Goal: Task Accomplishment & Management: Manage account settings

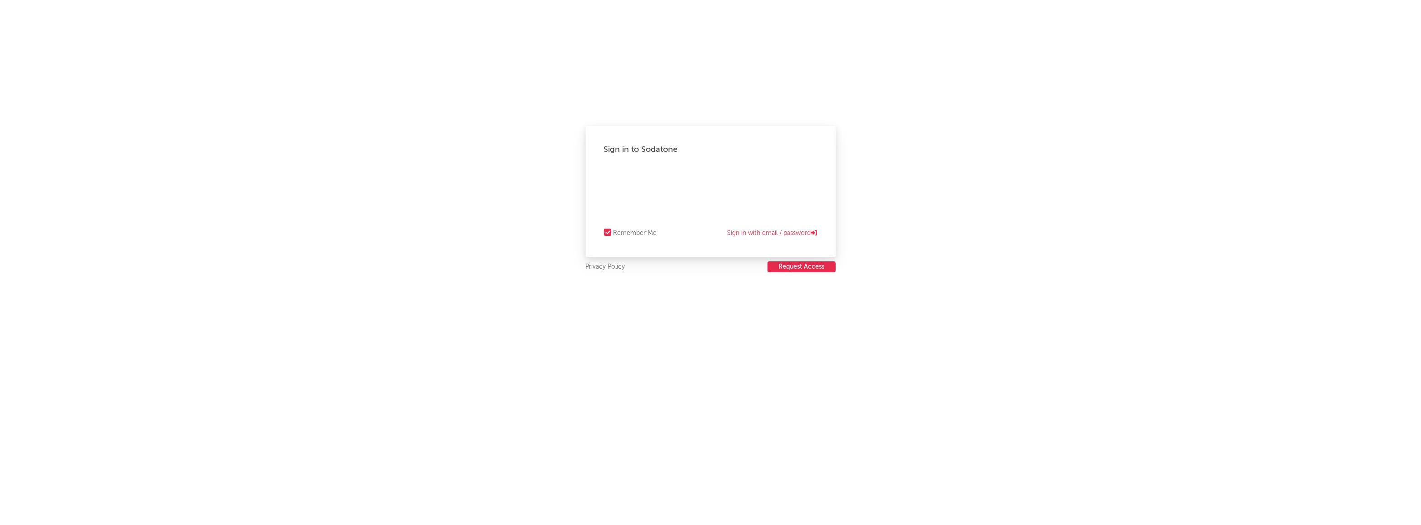
select select "recorded_music"
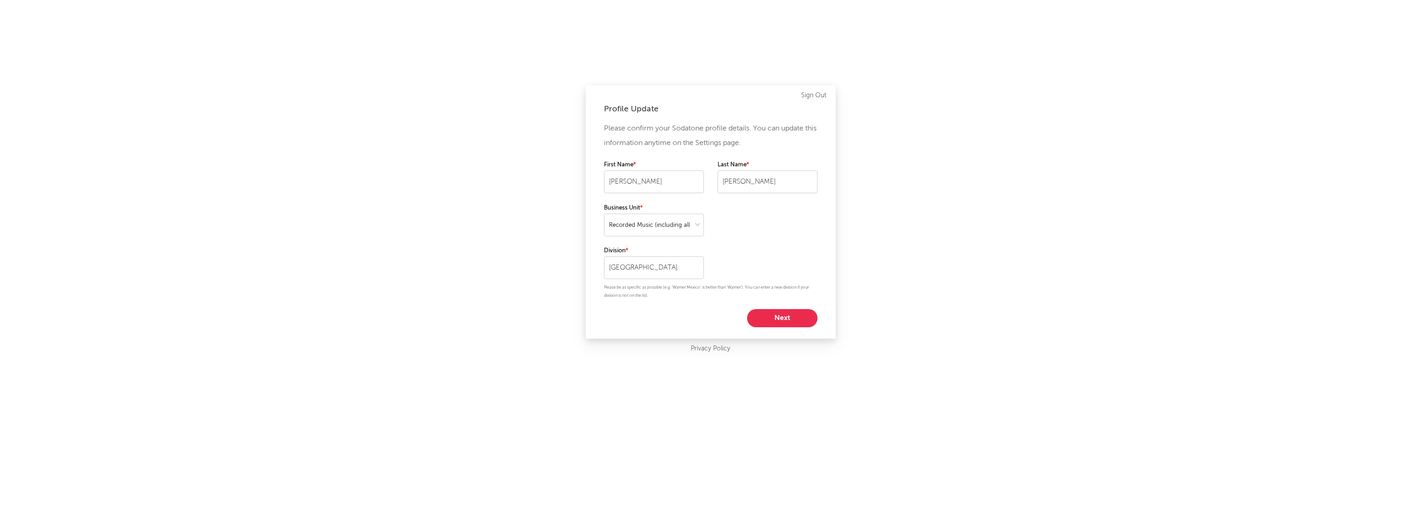
select select "recorded_music"
click at [789, 317] on button "Next" at bounding box center [782, 318] width 70 height 18
select select "other"
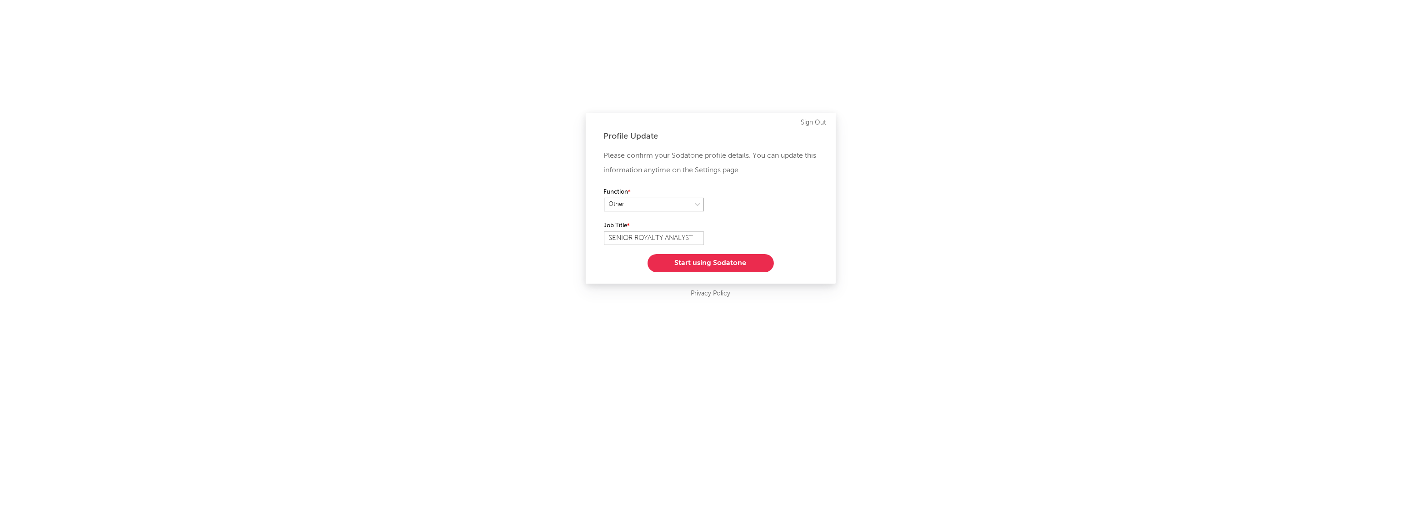
click at [692, 206] on select at bounding box center [654, 205] width 100 height 14
drag, startPoint x: 980, startPoint y: 236, endPoint x: 782, endPoint y: 266, distance: 200.5
click at [976, 237] on div "Profile Update Please confirm your Sodatone profile details. You can update thi…" at bounding box center [710, 262] width 1421 height 525
click at [721, 262] on button "Start using Sodatone" at bounding box center [711, 263] width 126 height 18
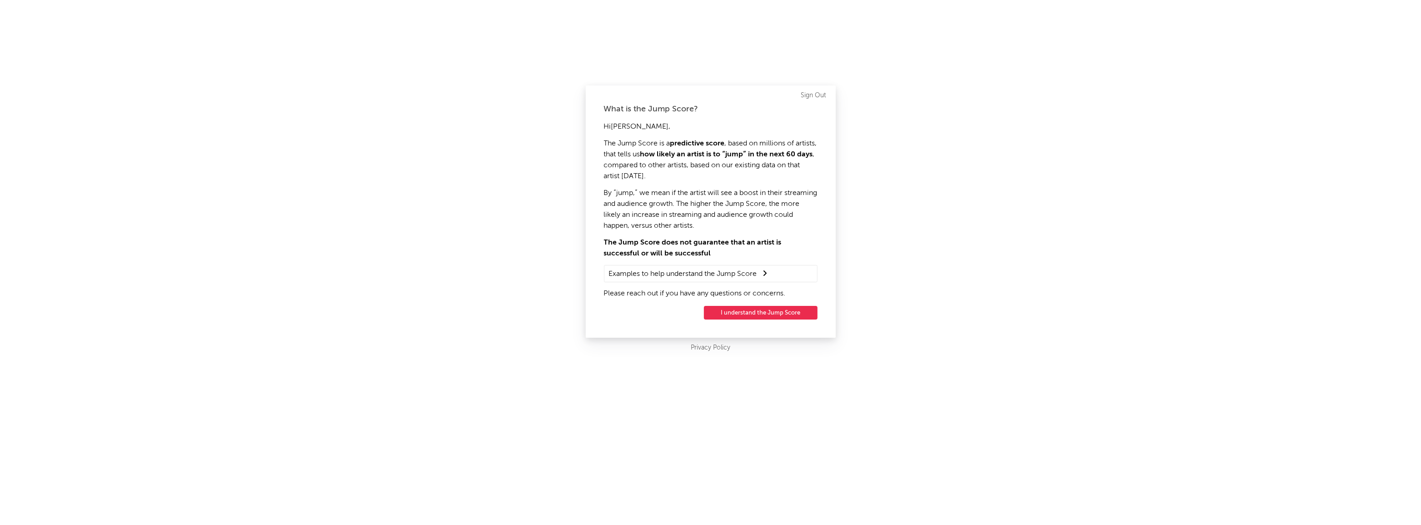
click at [752, 312] on button "I understand the Jump Score" at bounding box center [761, 313] width 114 height 14
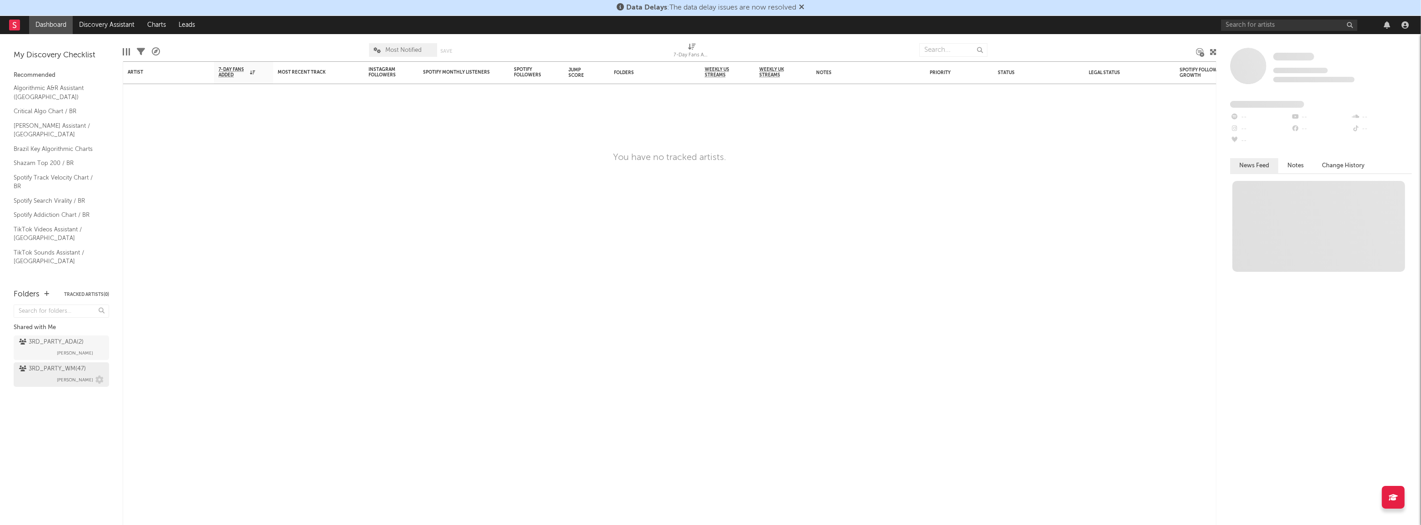
click at [54, 375] on div "3RD_PARTY_WM ( 47 ) [PERSON_NAME]" at bounding box center [61, 375] width 85 height 22
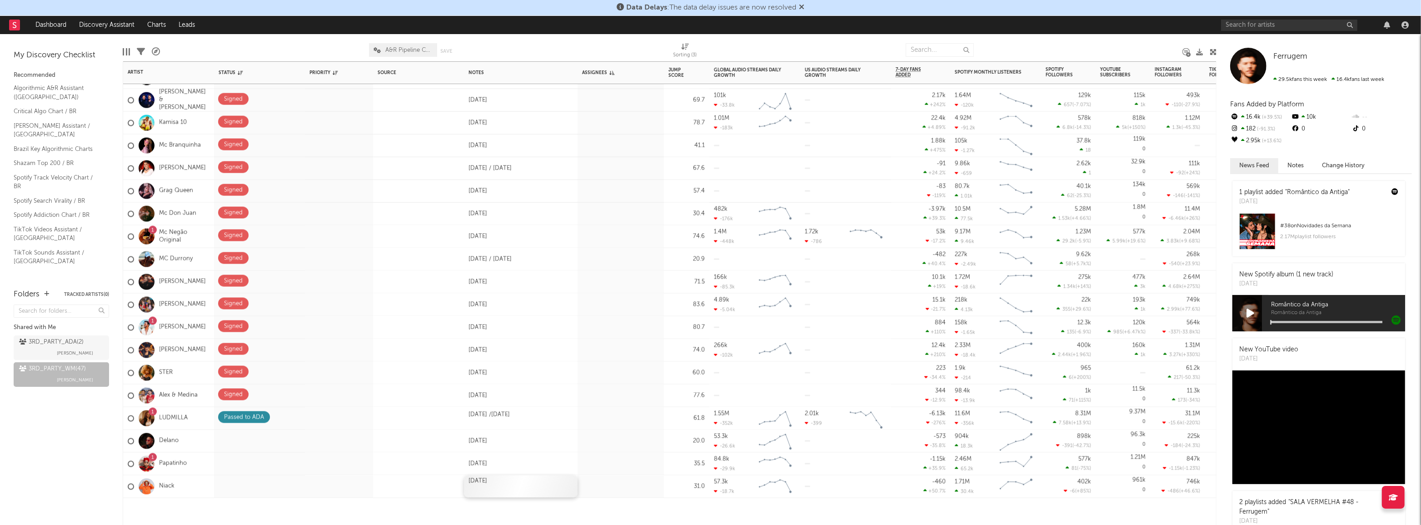
click at [517, 484] on div "[DATE]" at bounding box center [521, 486] width 114 height 22
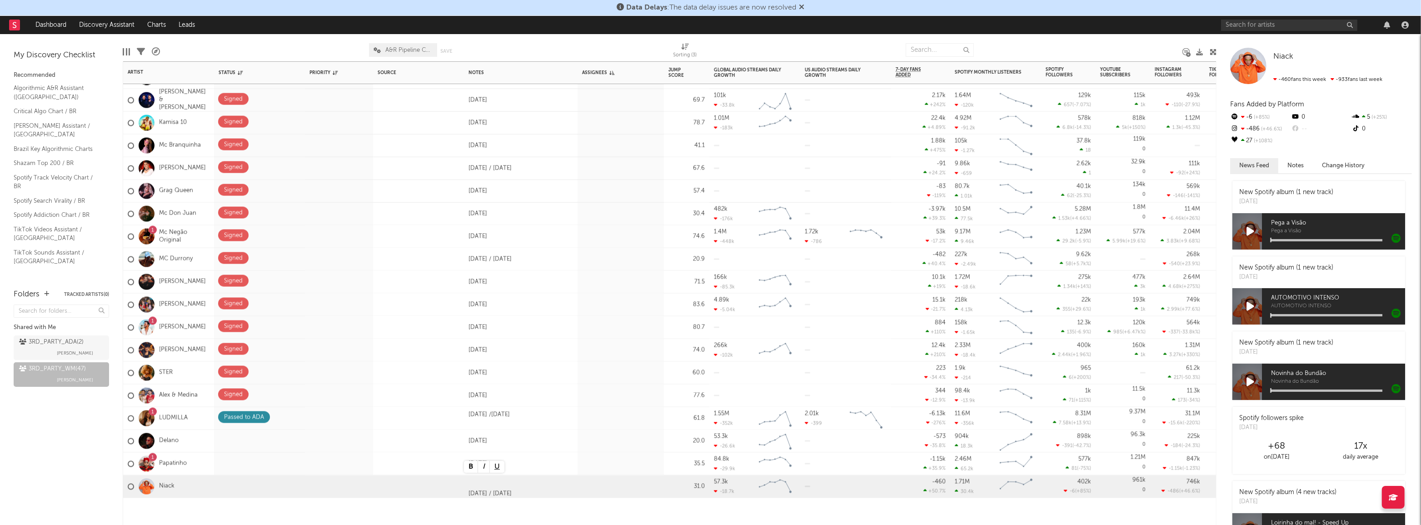
click at [490, 511] on div at bounding box center [521, 511] width 114 height 27
click at [291, 484] on icon at bounding box center [290, 485] width 6 height 6
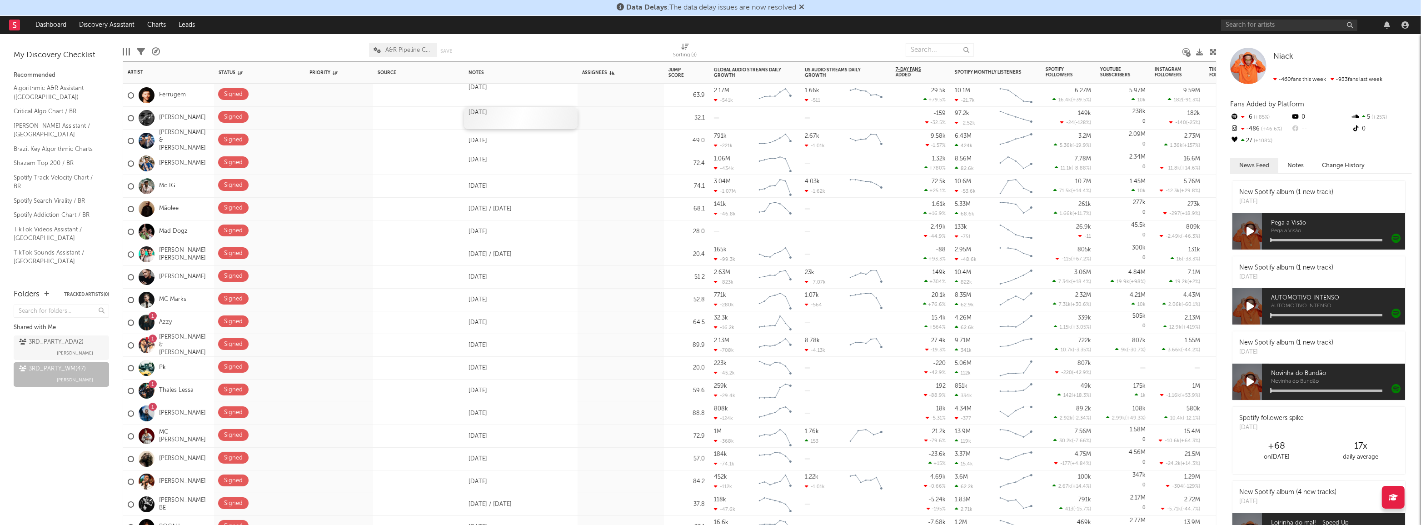
click at [536, 119] on div "[DATE]" at bounding box center [521, 118] width 114 height 22
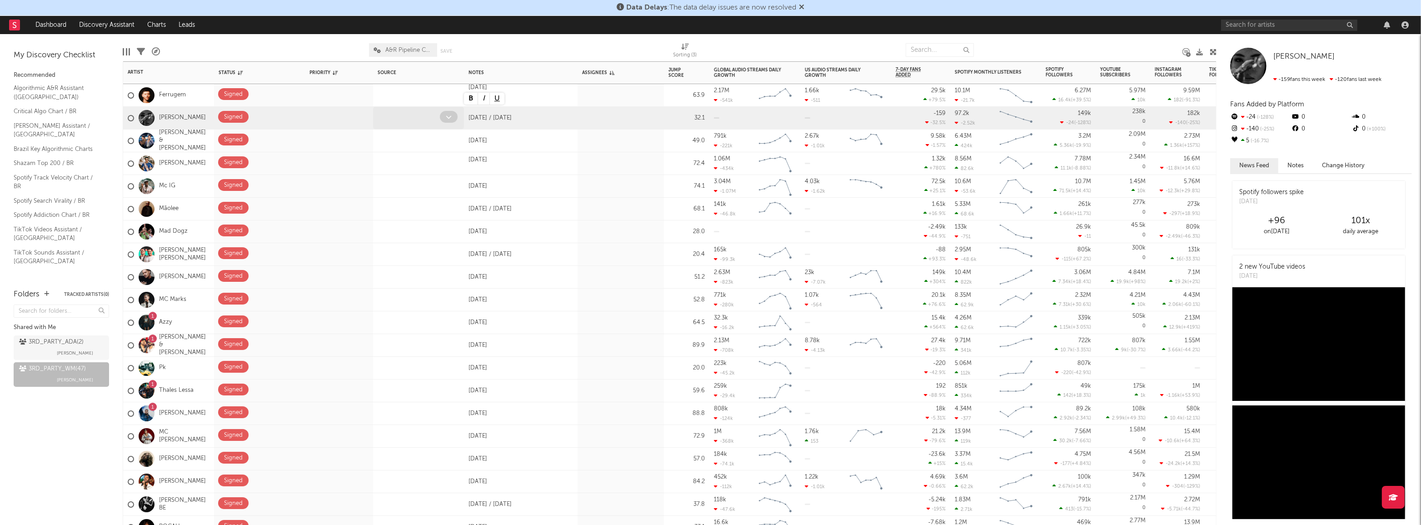
click at [404, 114] on div at bounding box center [408, 118] width 63 height 14
click at [1263, 21] on input "text" at bounding box center [1289, 25] width 136 height 11
type input "BIEL"
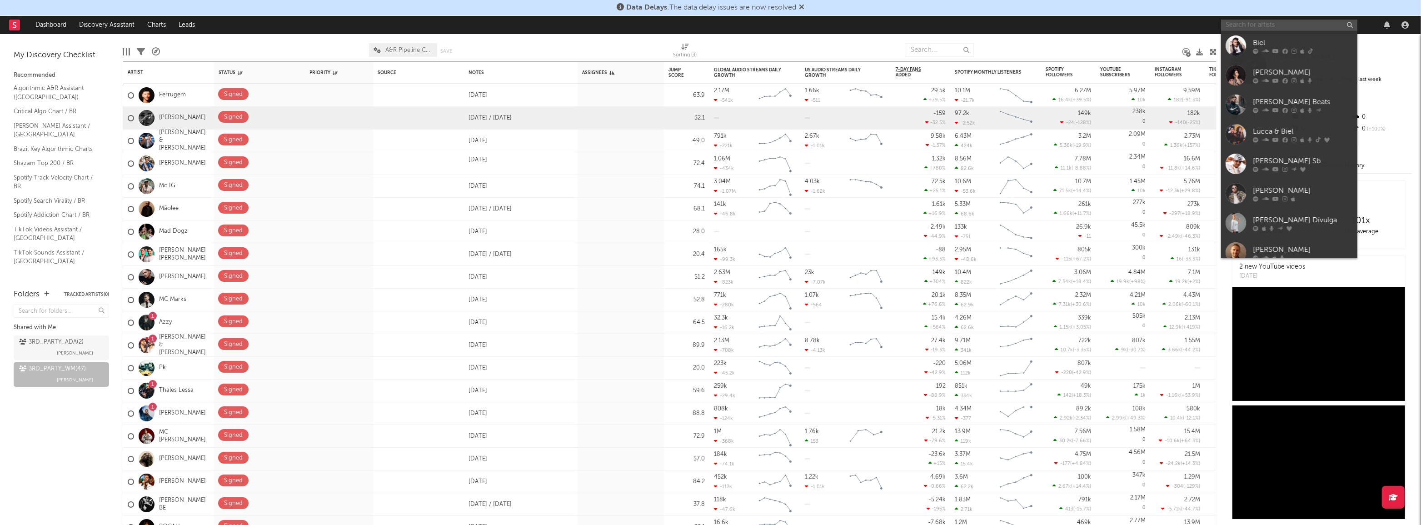
click at [1272, 25] on input "text" at bounding box center [1289, 25] width 136 height 11
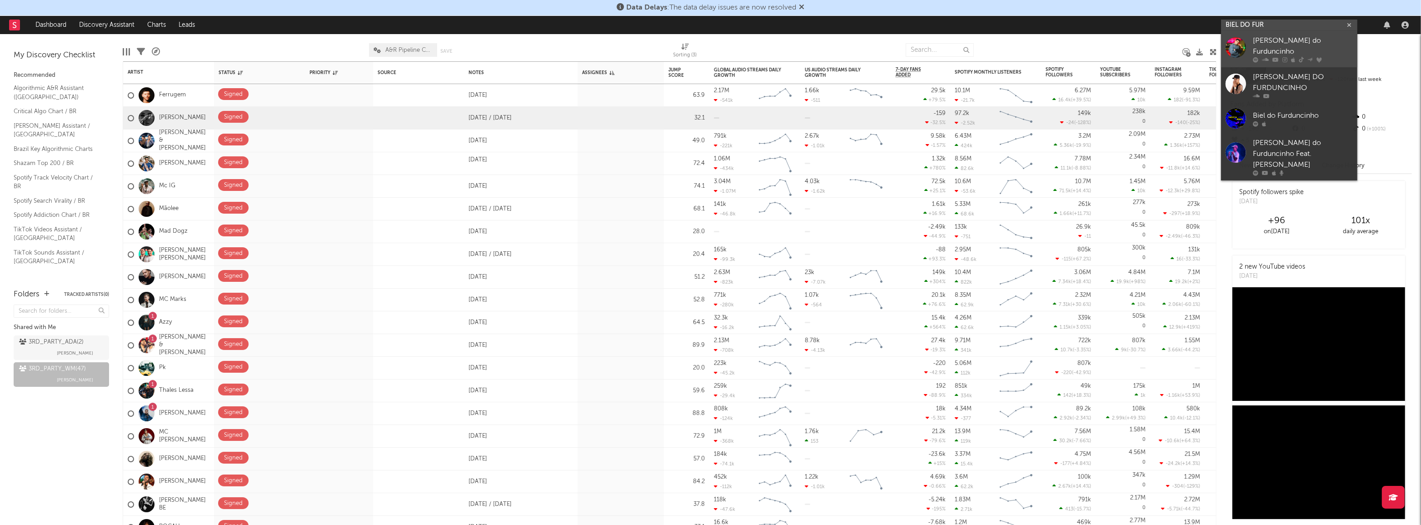
type input "BIEL DO FUR"
click at [1341, 44] on div "[PERSON_NAME] do Furduncinho" at bounding box center [1303, 46] width 100 height 22
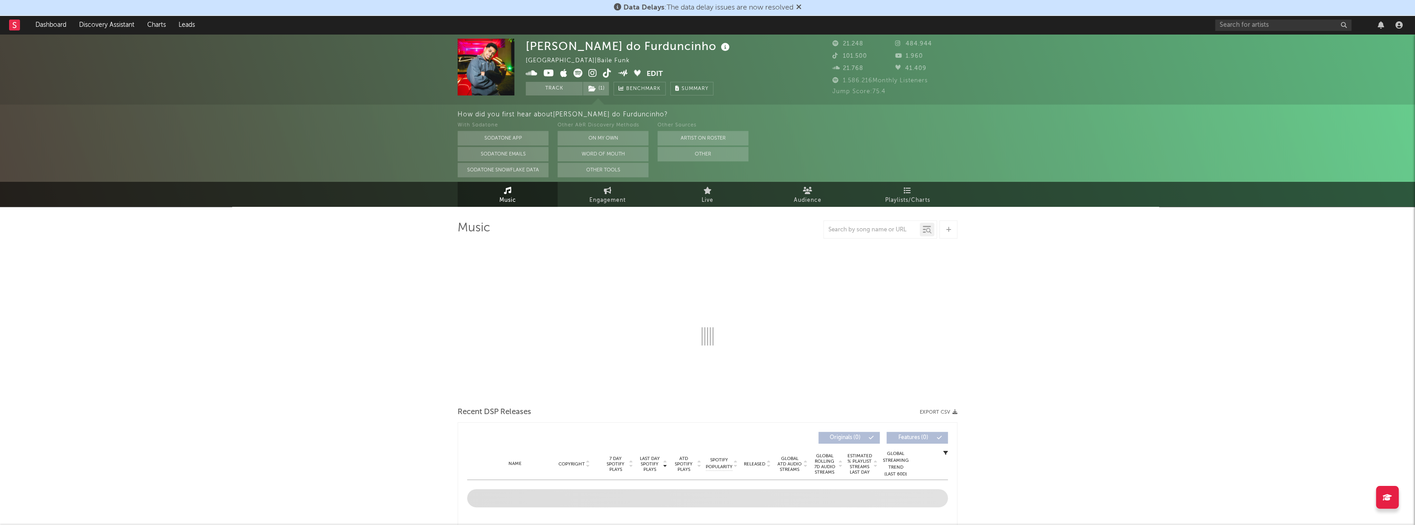
select select "6m"
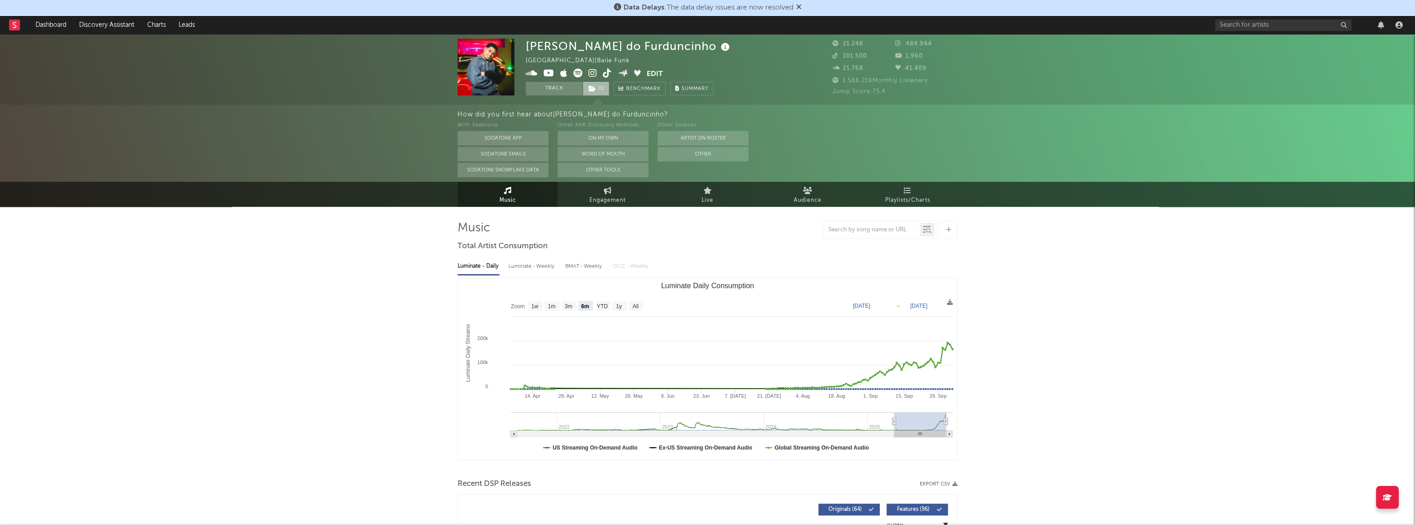
click at [594, 89] on icon at bounding box center [593, 88] width 8 height 6
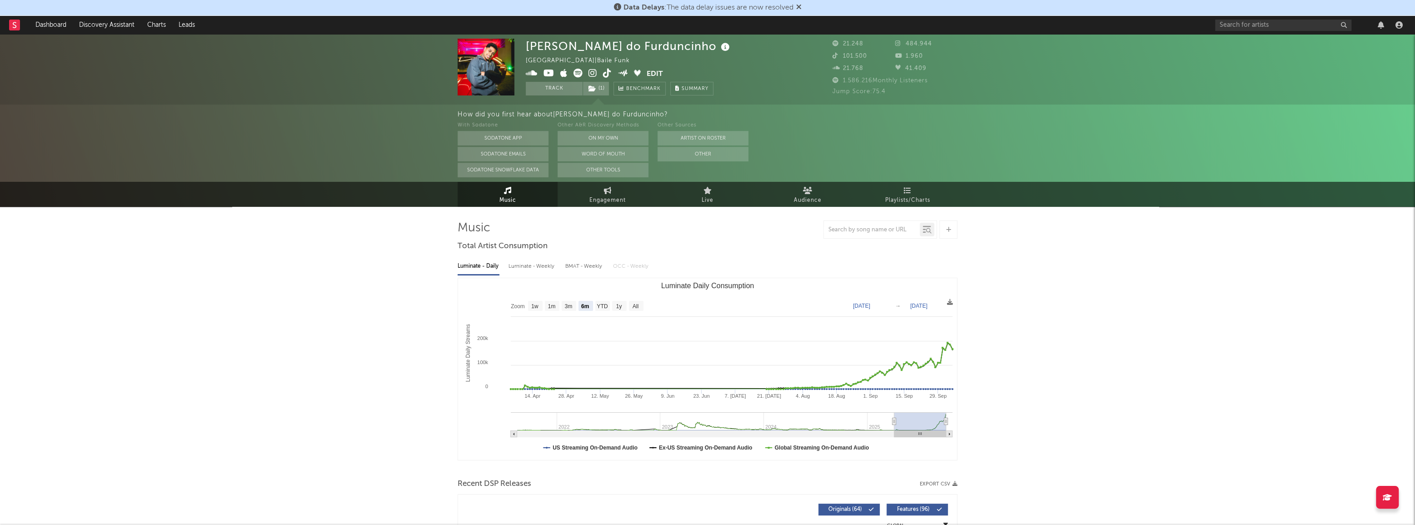
click at [18, 25] on rect at bounding box center [14, 25] width 11 height 11
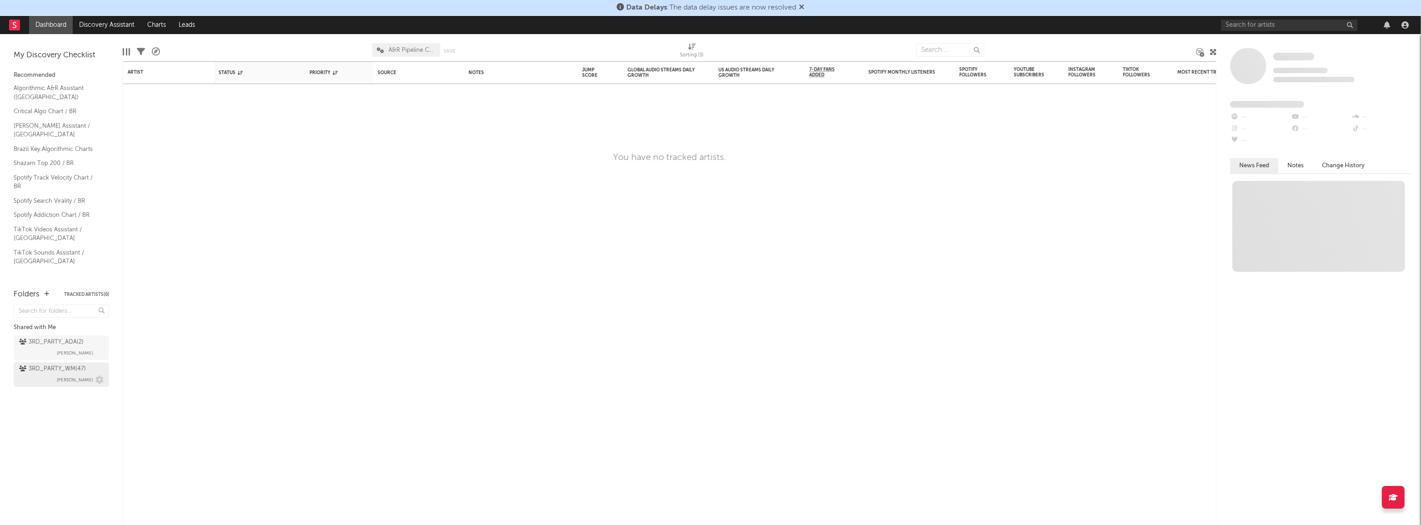
click at [53, 373] on div "3RD_PARTY_WM ( 47 )" at bounding box center [52, 369] width 67 height 11
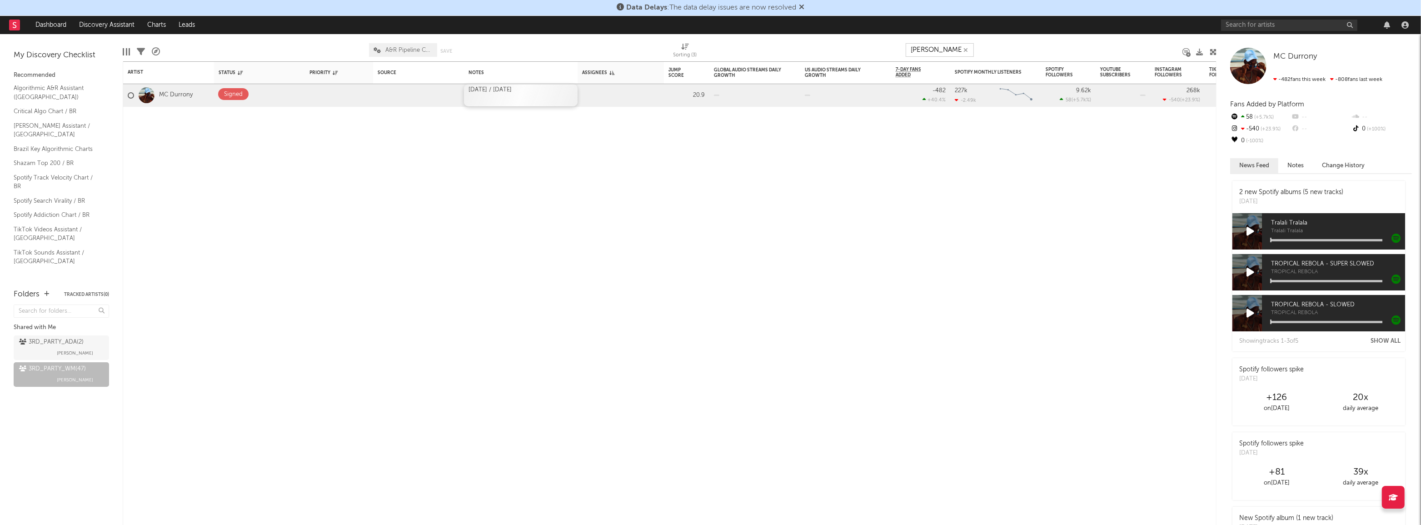
type input "[PERSON_NAME]"
click at [967, 53] on icon "button" at bounding box center [966, 50] width 5 height 6
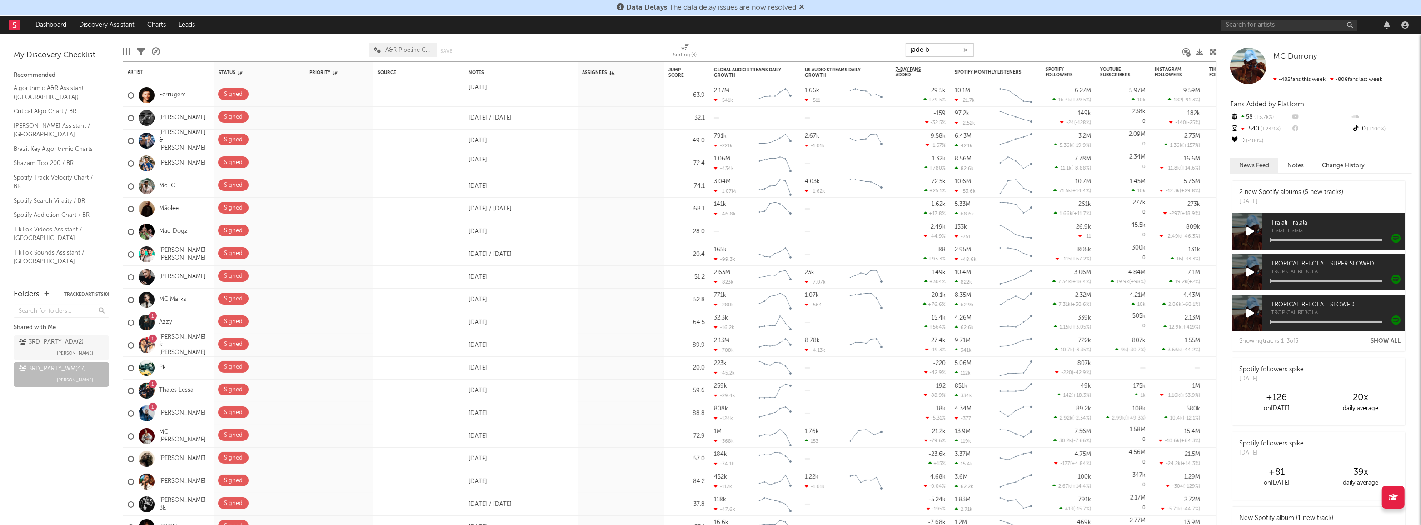
type input "jade ba"
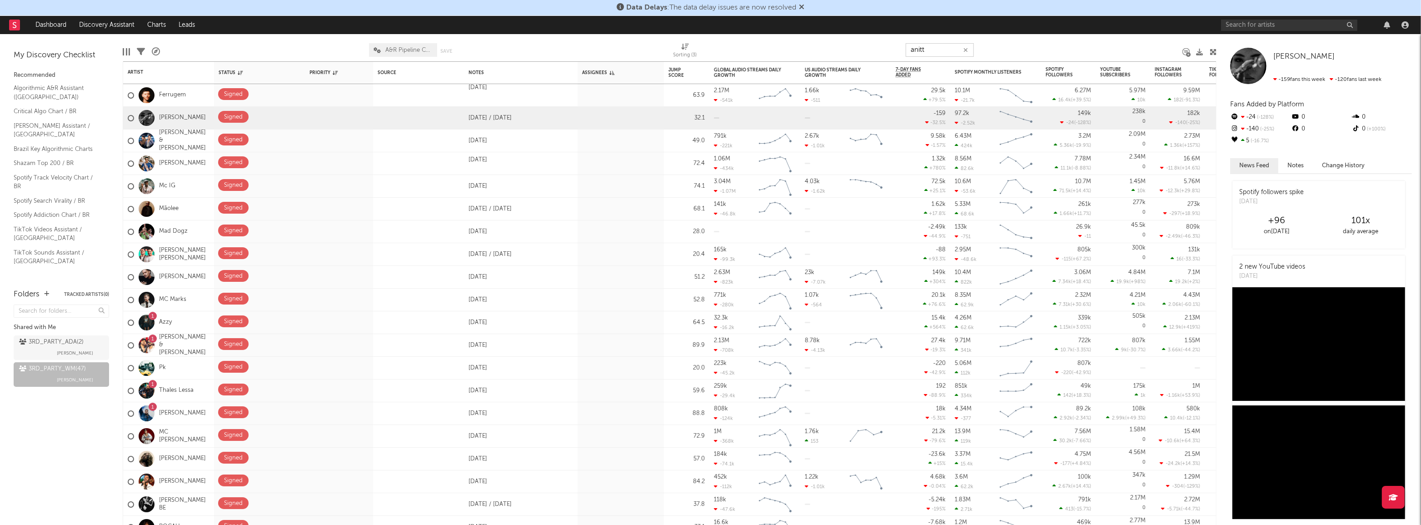
type input "anitta"
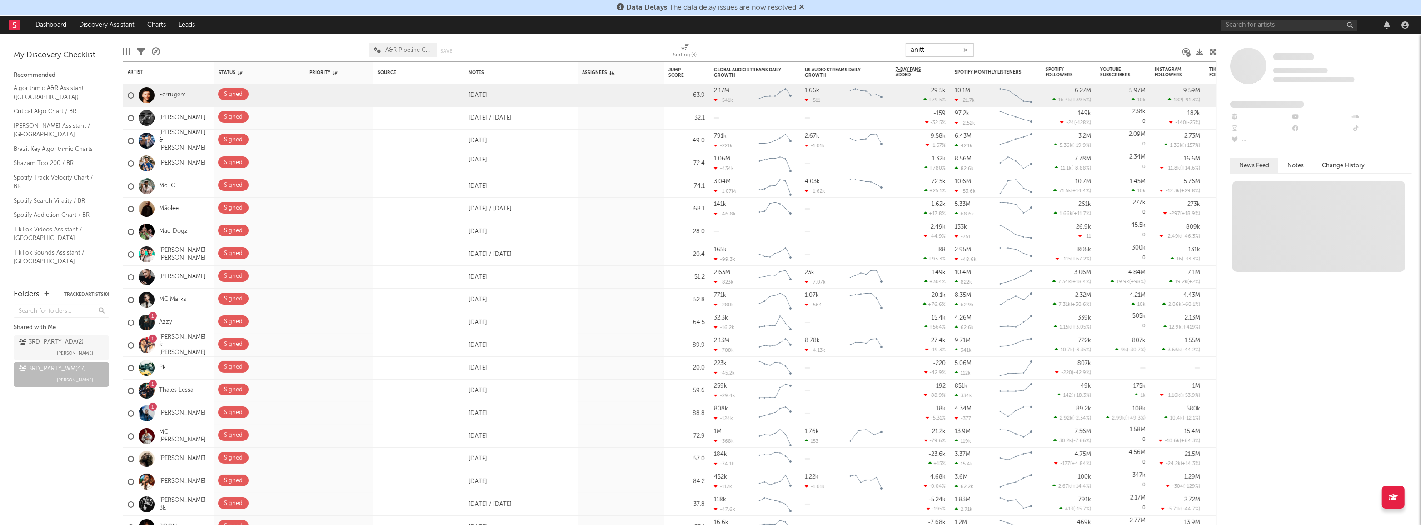
type input "anitta"
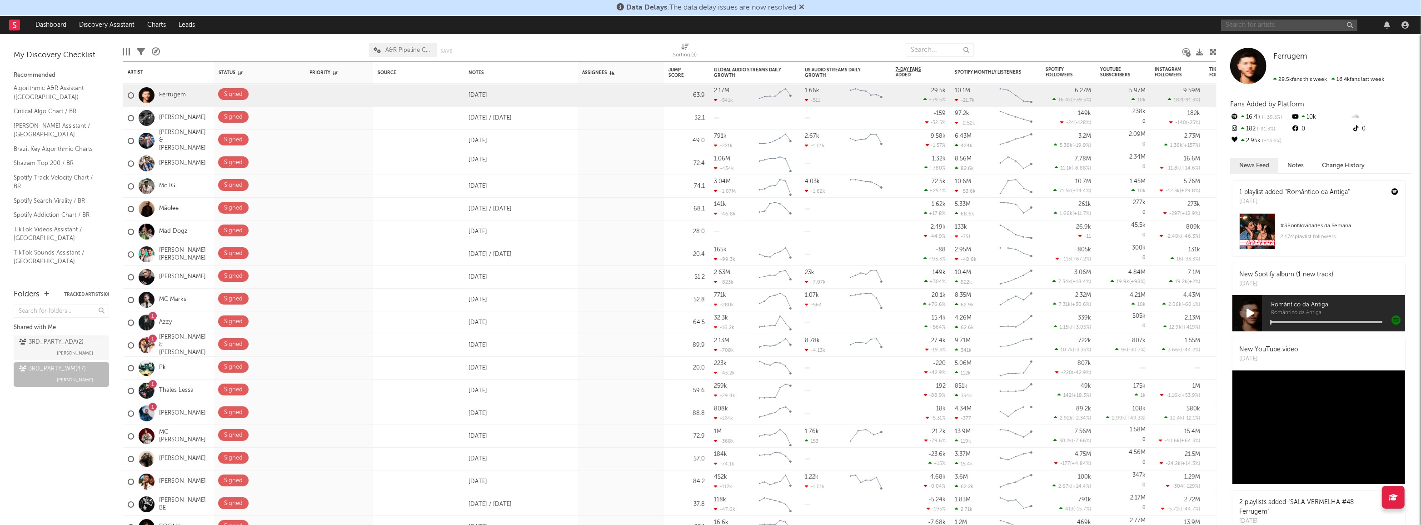
click at [1299, 29] on input "text" at bounding box center [1289, 25] width 136 height 11
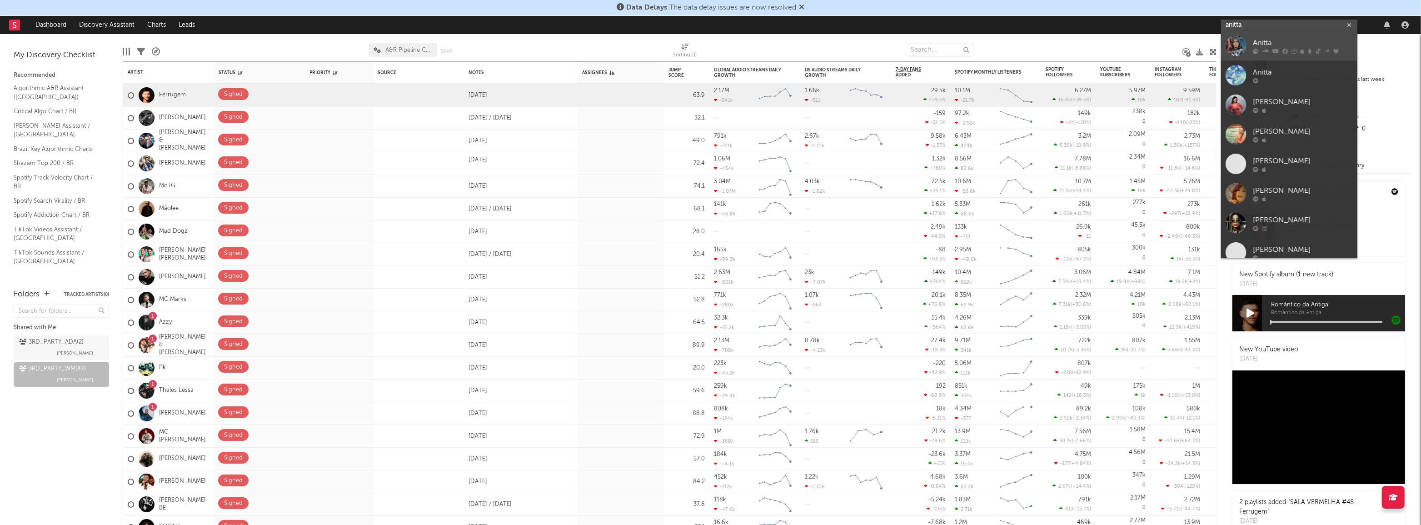
type input "anitta"
click at [1295, 40] on div "Anitta" at bounding box center [1303, 43] width 100 height 11
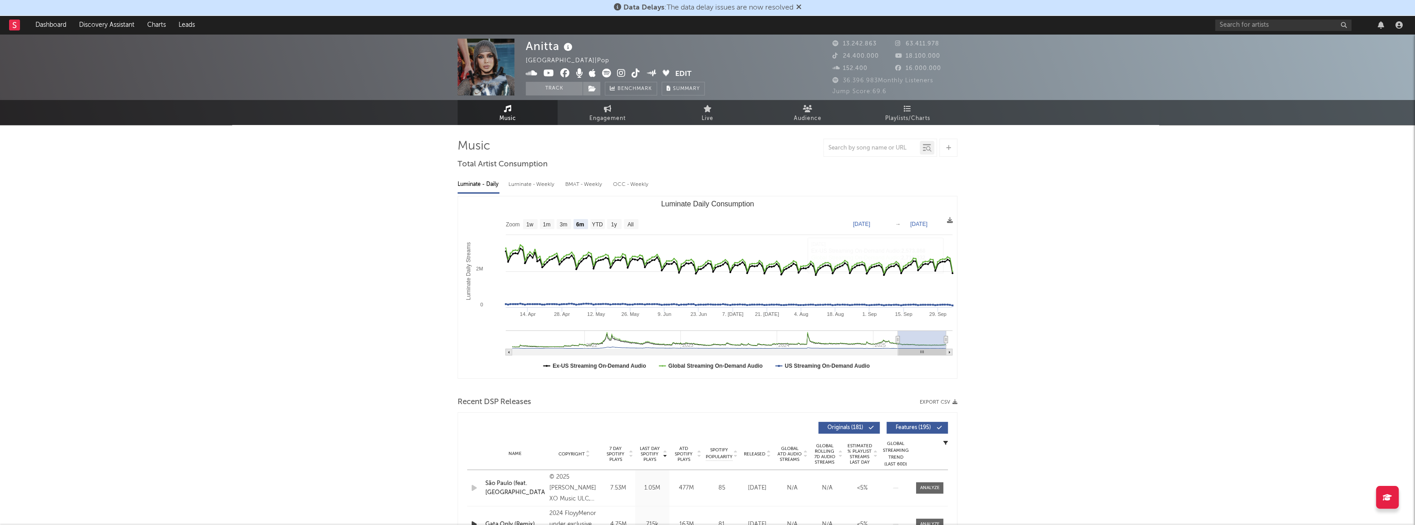
click at [627, 225] on rect "Luminate Daily Consumption" at bounding box center [631, 224] width 15 height 10
select select "All"
type input "[DATE]"
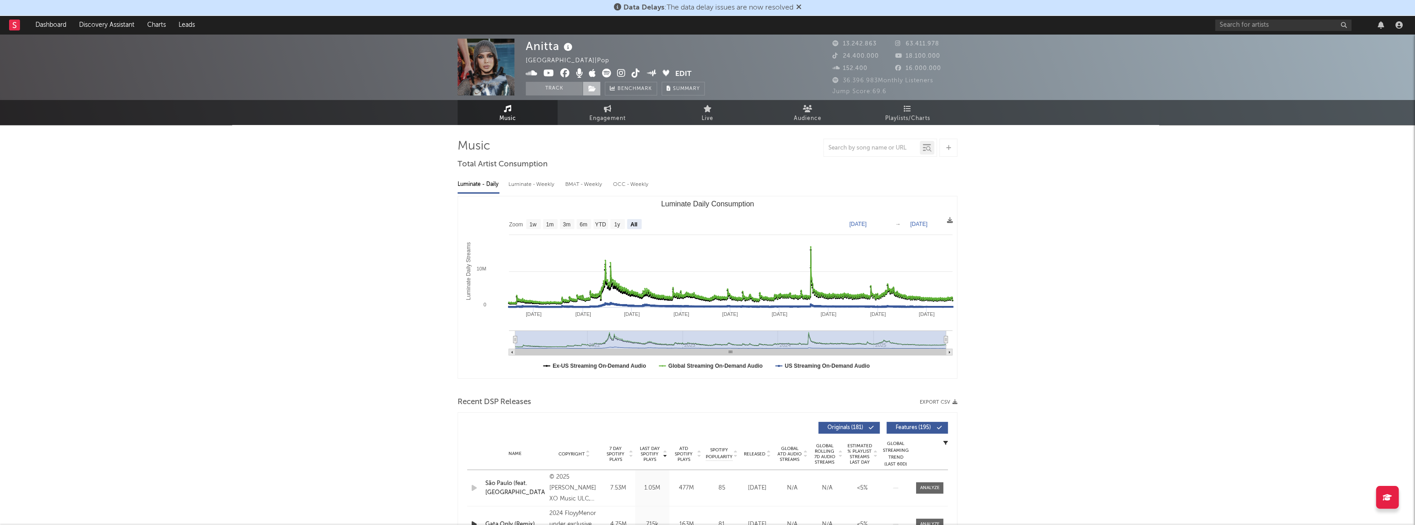
click at [591, 90] on icon at bounding box center [593, 88] width 8 height 6
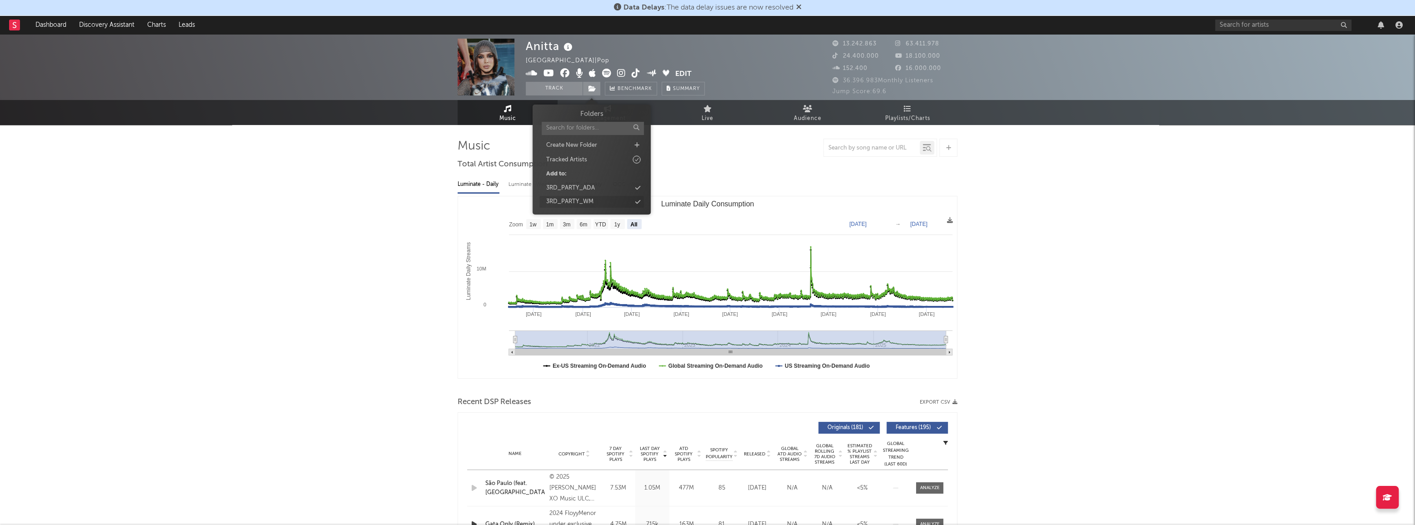
click at [584, 203] on div "3RD_PARTY_WM" at bounding box center [569, 201] width 47 height 9
click at [10, 24] on rect at bounding box center [14, 25] width 11 height 11
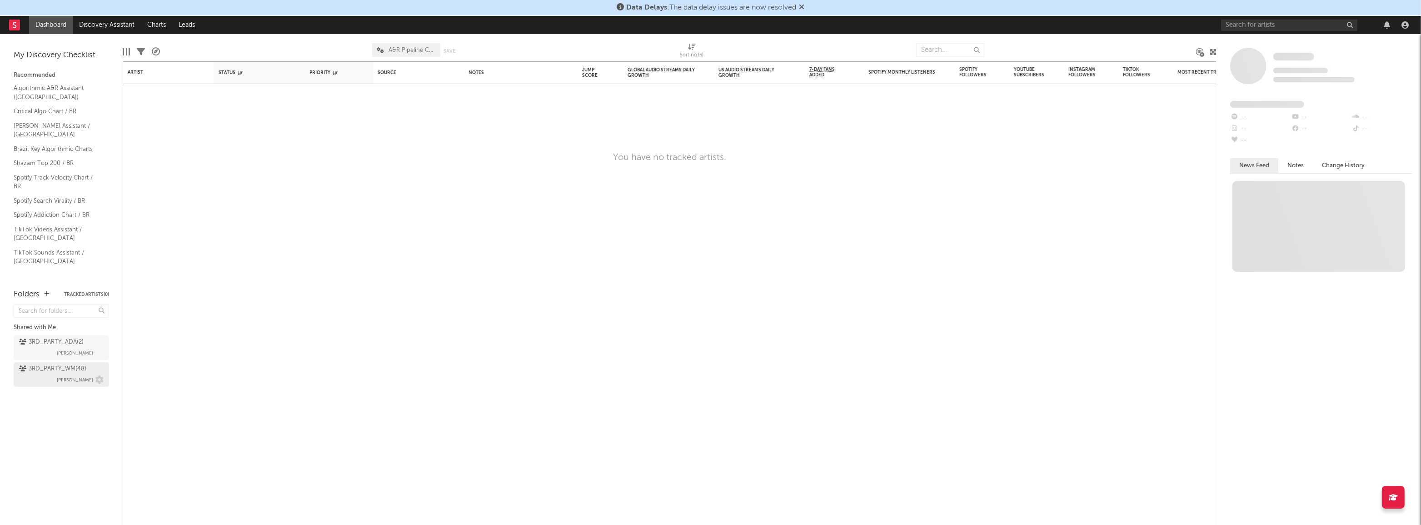
click at [53, 375] on div "3RD_PARTY_WM ( 48 ) [PERSON_NAME]" at bounding box center [61, 375] width 85 height 22
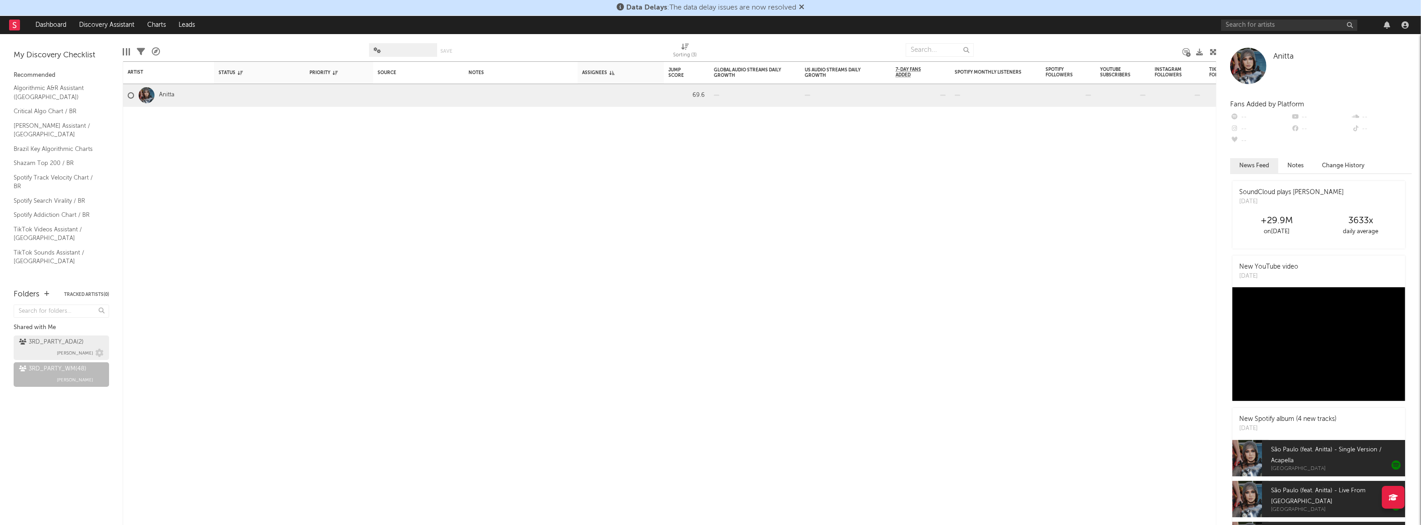
click at [50, 349] on div "3RD_PARTY_ADA ( 2 ) [PERSON_NAME]" at bounding box center [61, 348] width 85 height 22
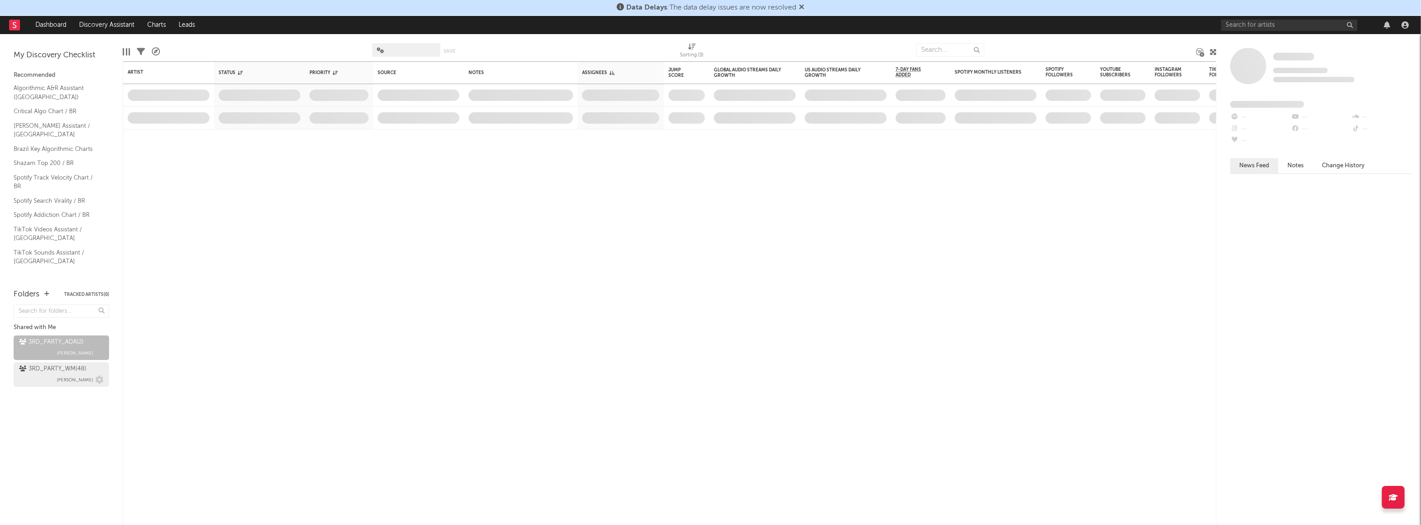
click at [51, 380] on div "3RD_PARTY_WM ( 48 ) [PERSON_NAME]" at bounding box center [61, 375] width 85 height 22
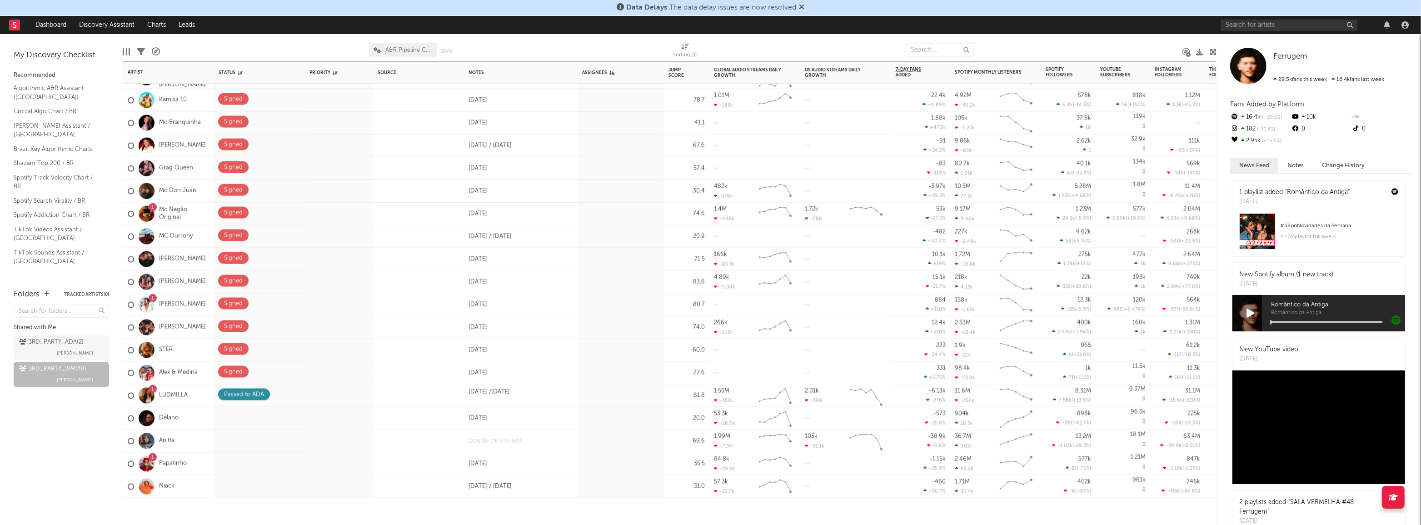
click at [499, 442] on div at bounding box center [521, 441] width 114 height 22
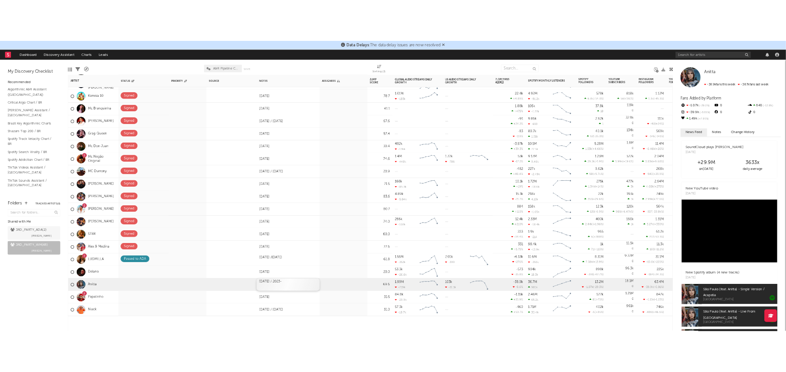
scroll to position [0, 230]
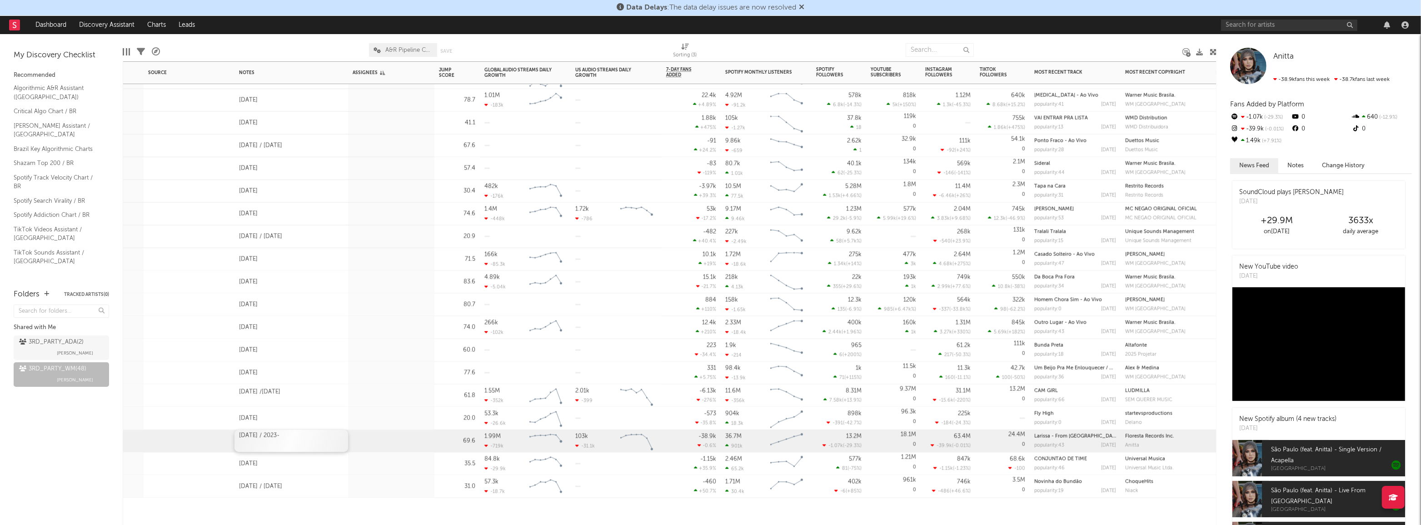
click at [297, 438] on div "[DATE] / 2023-" at bounding box center [292, 441] width 114 height 22
click at [182, 473] on div at bounding box center [189, 464] width 91 height 22
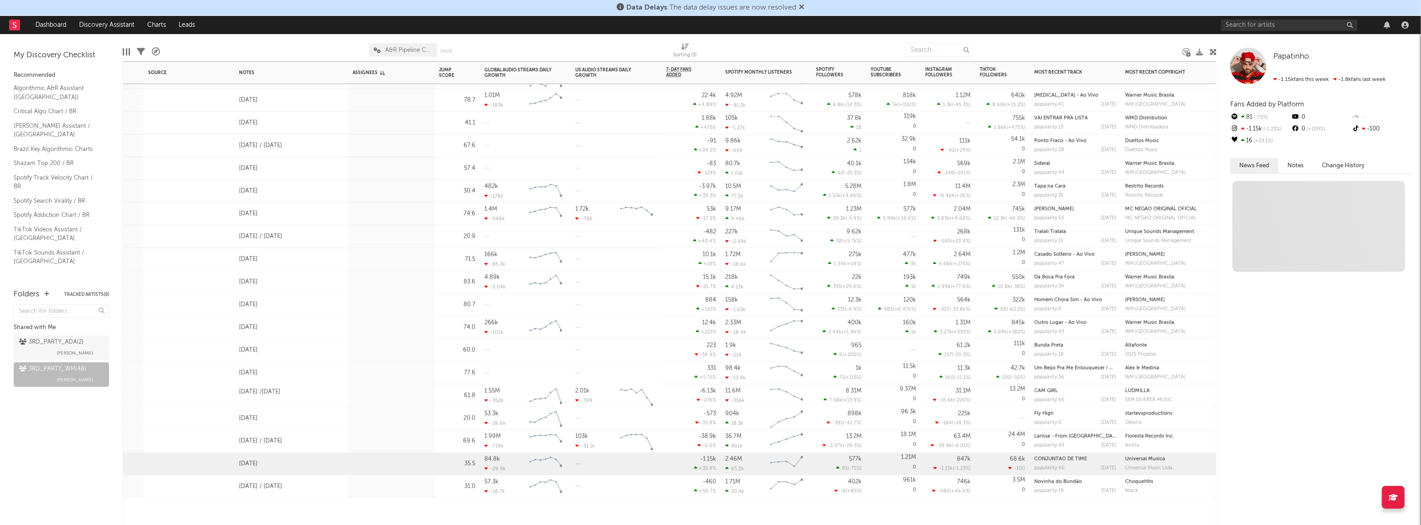
click at [185, 446] on div at bounding box center [179, 441] width 63 height 14
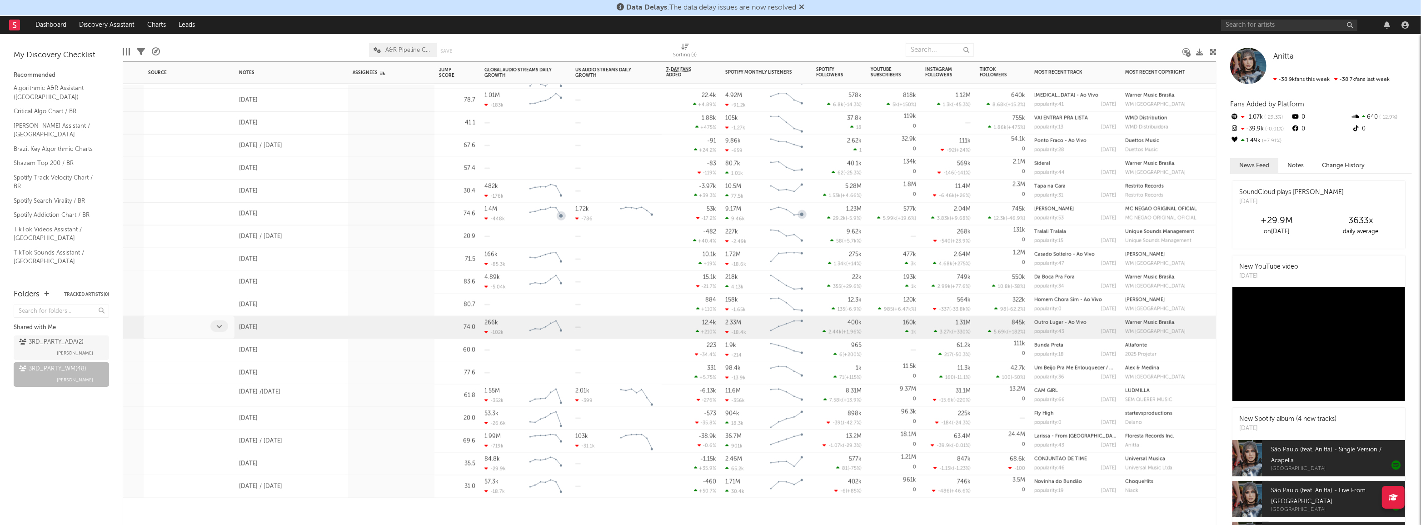
click at [193, 331] on div at bounding box center [179, 327] width 63 height 14
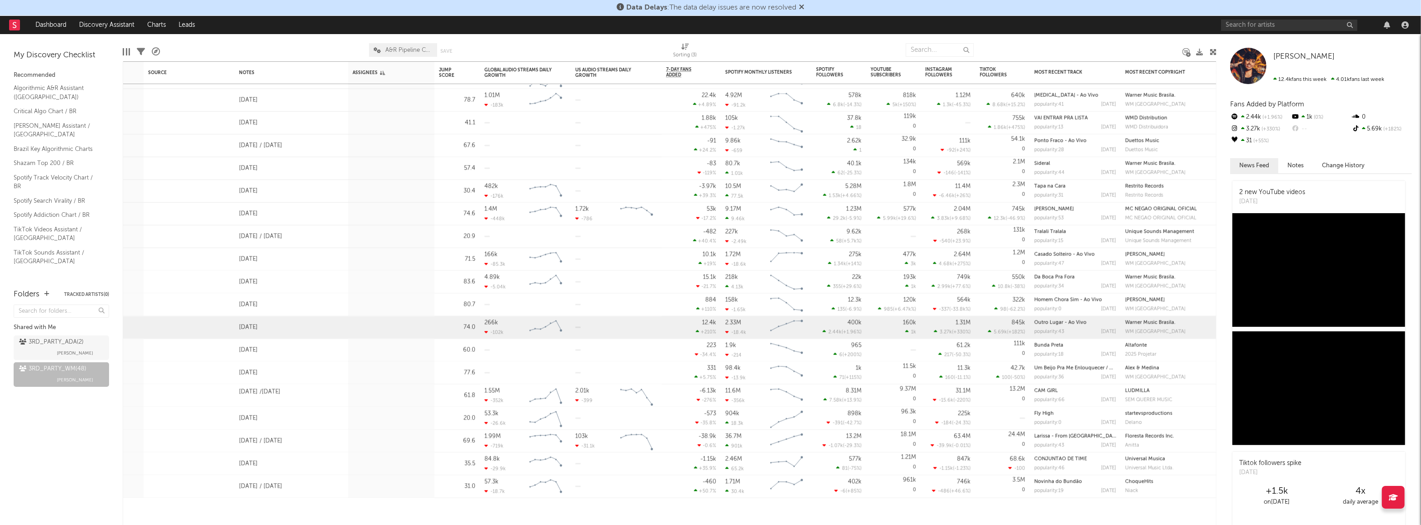
click at [55, 430] on div "Folders Tracked Artists ( 0 ) Shared with Me 3RD_PARTY_ADA ( 2 ) [PERSON_NAME] …" at bounding box center [61, 402] width 123 height 245
click at [33, 342] on div "3RD_PARTY_ADA ( 2 )" at bounding box center [51, 342] width 65 height 11
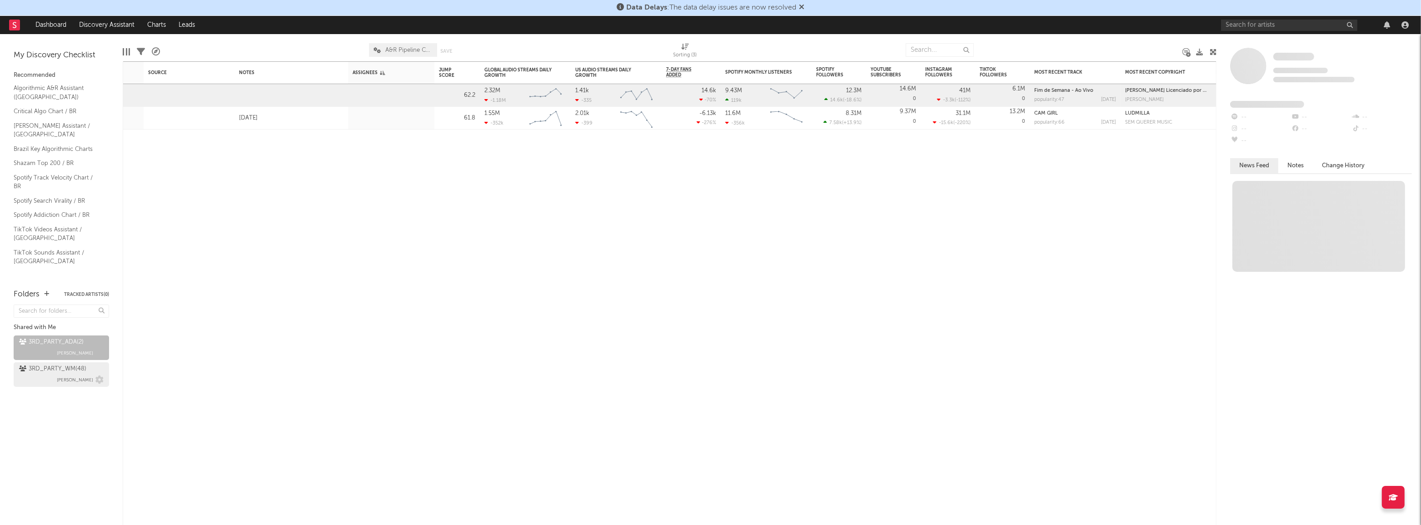
click at [57, 375] on div "3RD_PARTY_WM ( 48 ) [PERSON_NAME]" at bounding box center [61, 375] width 85 height 22
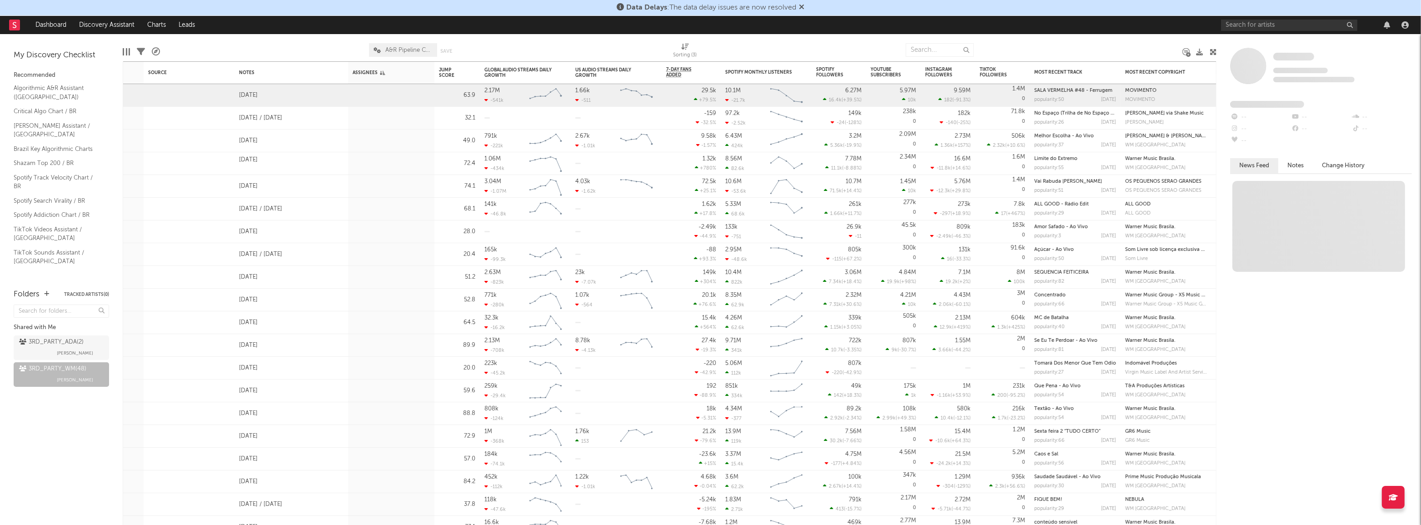
click at [124, 52] on div at bounding box center [126, 51] width 7 height 7
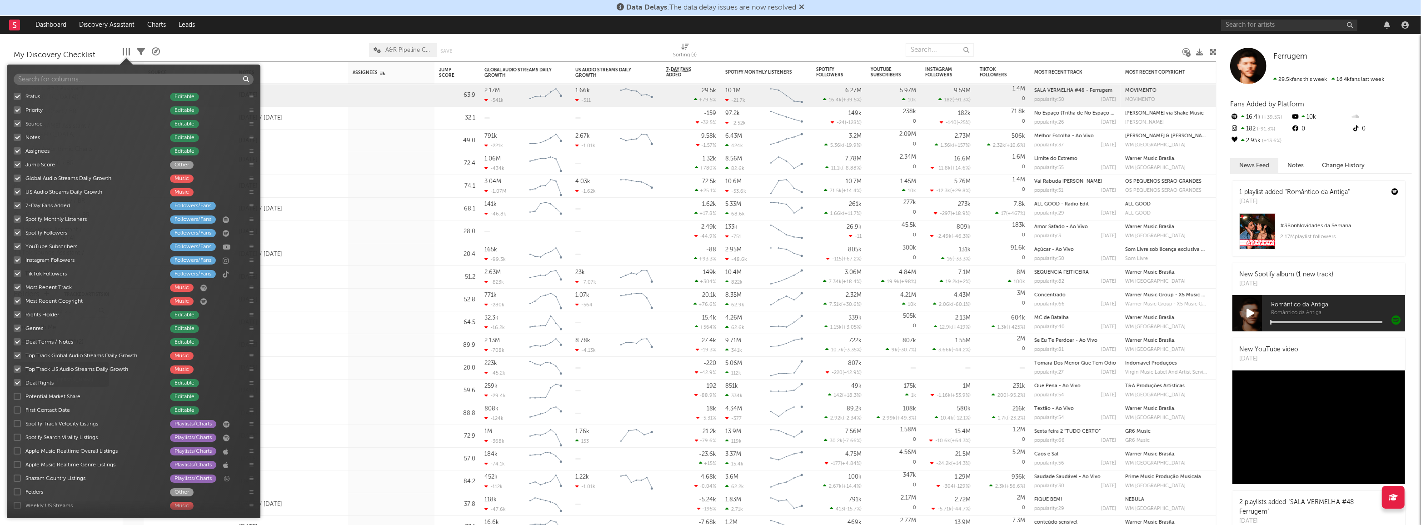
click at [227, 51] on div at bounding box center [264, 50] width 195 height 23
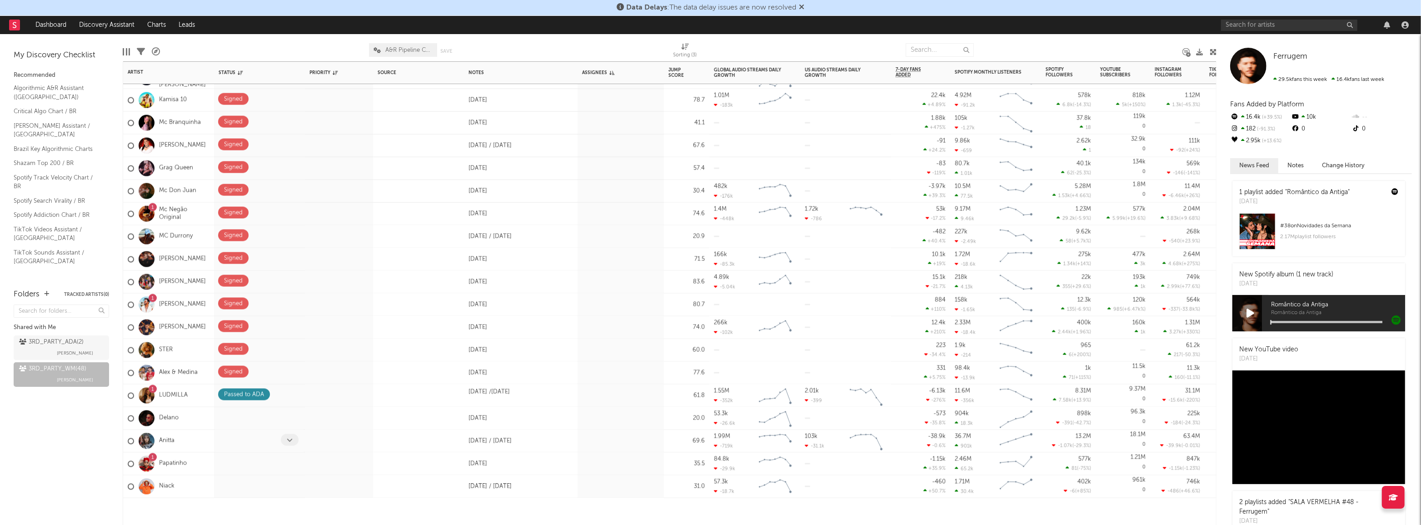
click at [290, 439] on icon at bounding box center [290, 440] width 6 height 6
click at [61, 449] on div "Folders Tracked Artists ( 0 ) Shared with Me 3RD_PARTY_ADA ( 2 ) [PERSON_NAME] …" at bounding box center [61, 402] width 123 height 245
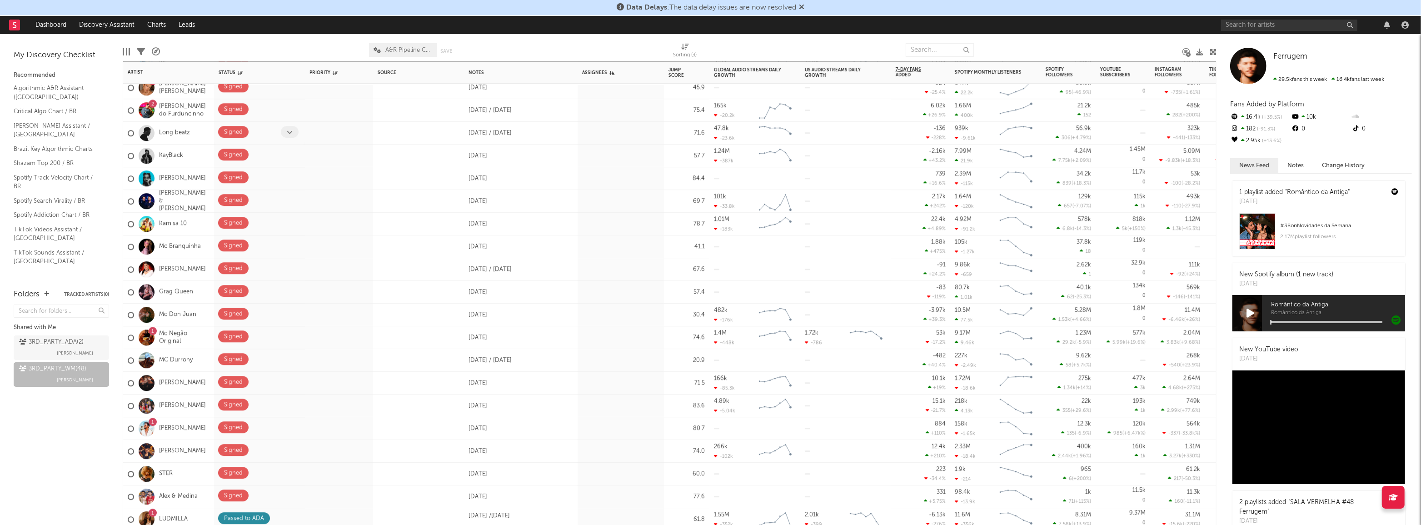
click at [287, 132] on icon at bounding box center [290, 132] width 6 height 6
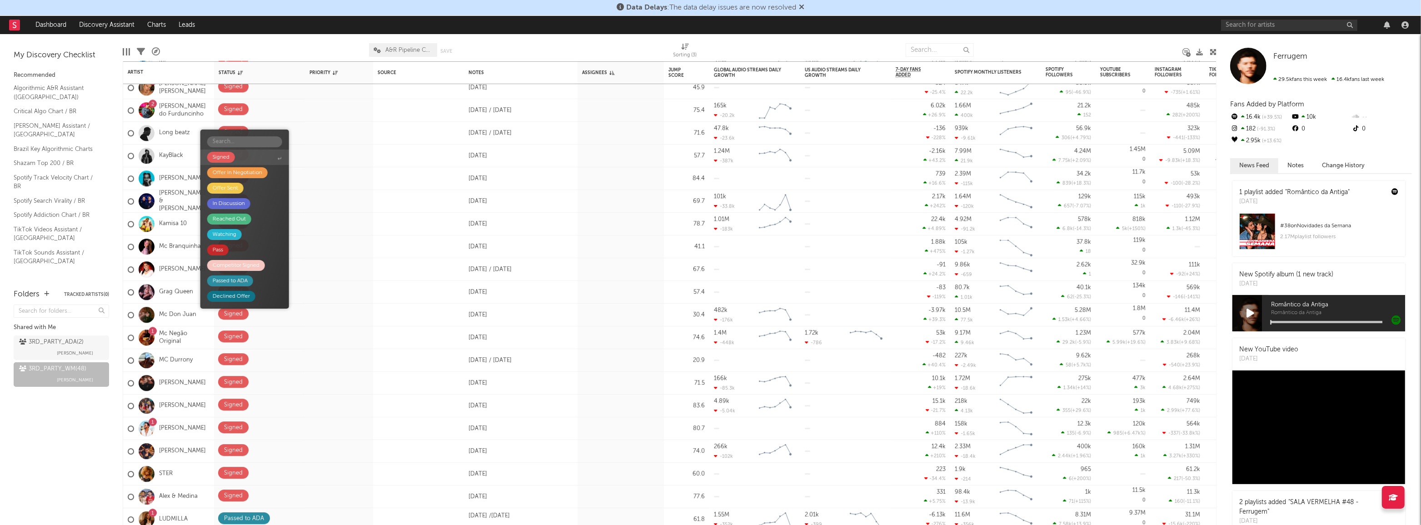
click at [245, 155] on span "Signed" at bounding box center [244, 157] width 89 height 15
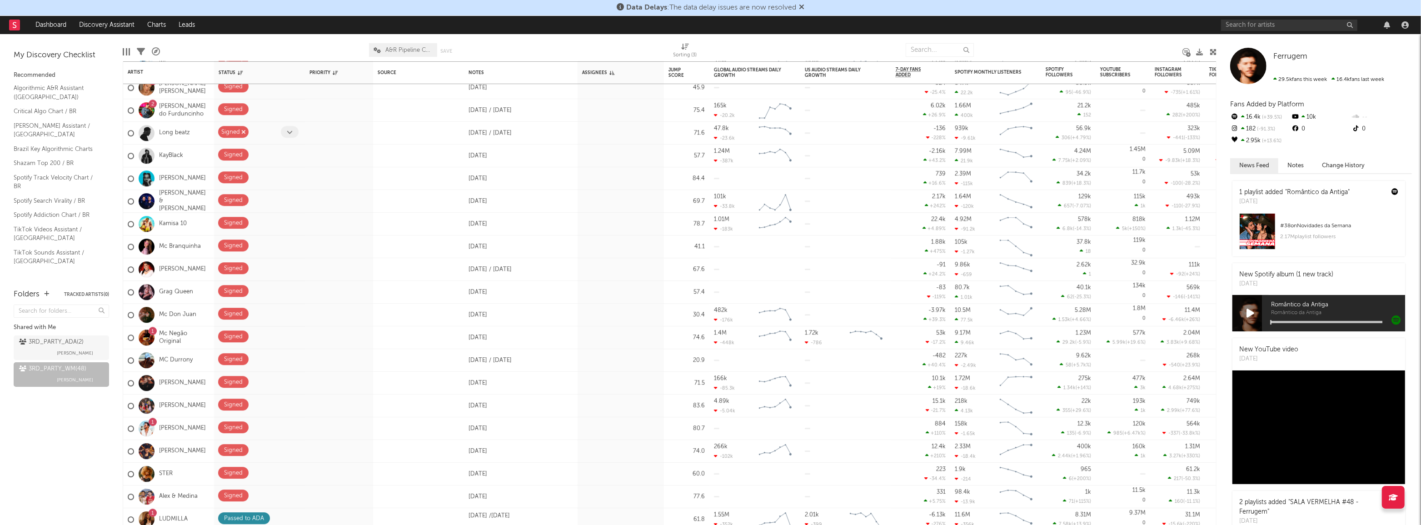
click at [242, 131] on icon "button" at bounding box center [243, 132] width 5 height 6
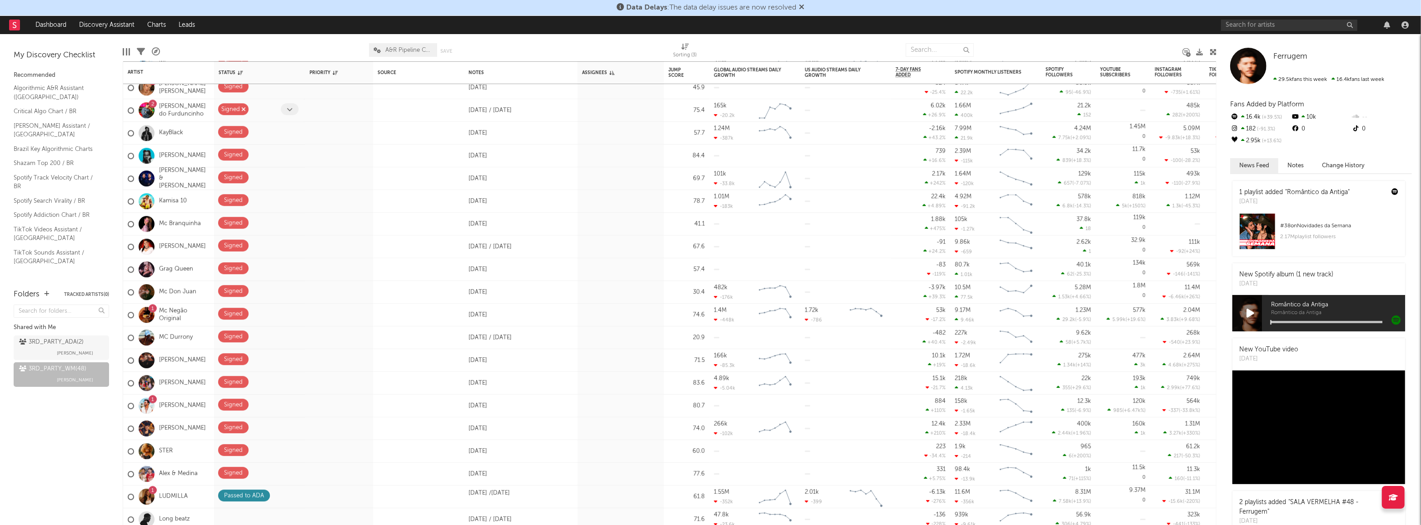
click at [243, 109] on icon "button" at bounding box center [243, 109] width 5 height 6
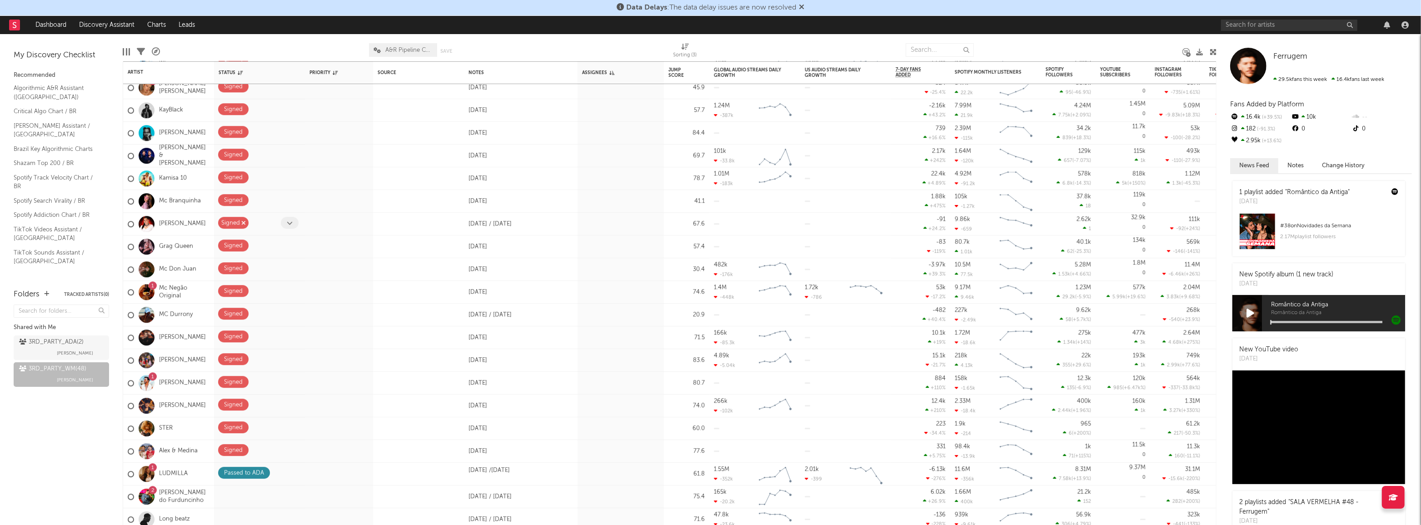
click at [242, 222] on icon "button" at bounding box center [243, 223] width 5 height 6
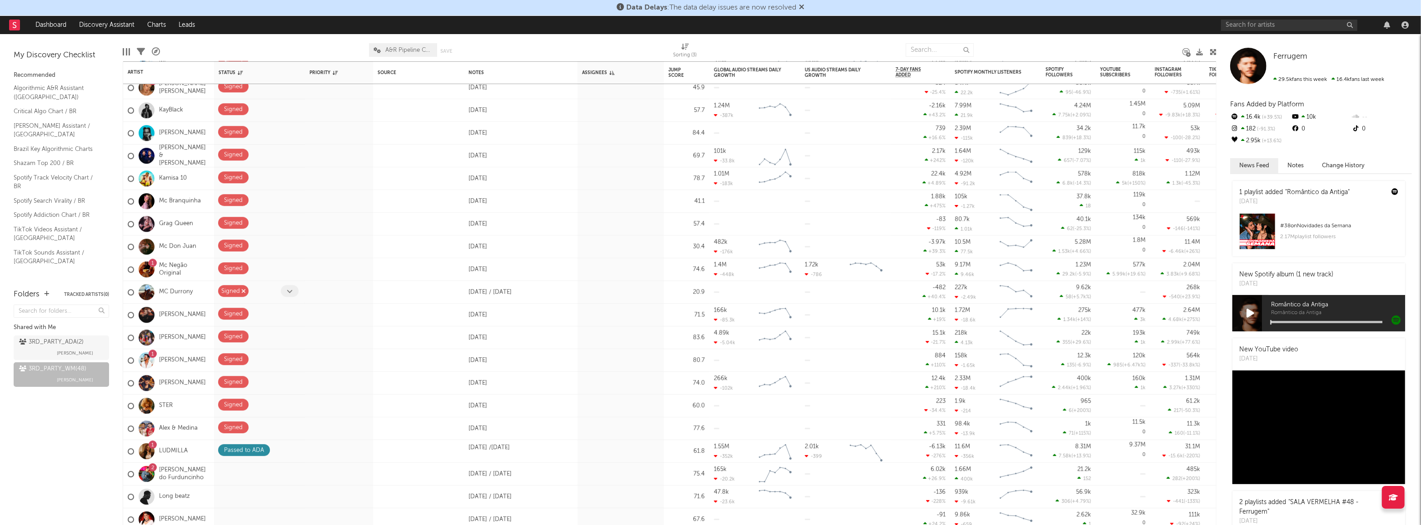
click at [244, 291] on icon "button" at bounding box center [243, 291] width 5 height 6
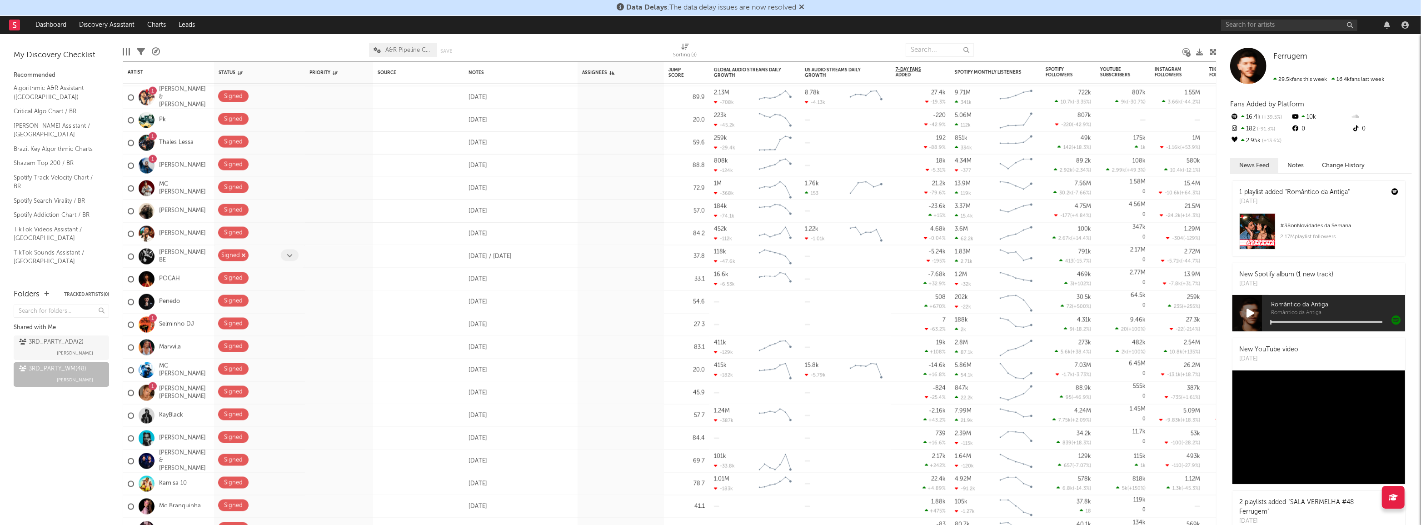
click at [243, 254] on icon "button" at bounding box center [243, 255] width 5 height 6
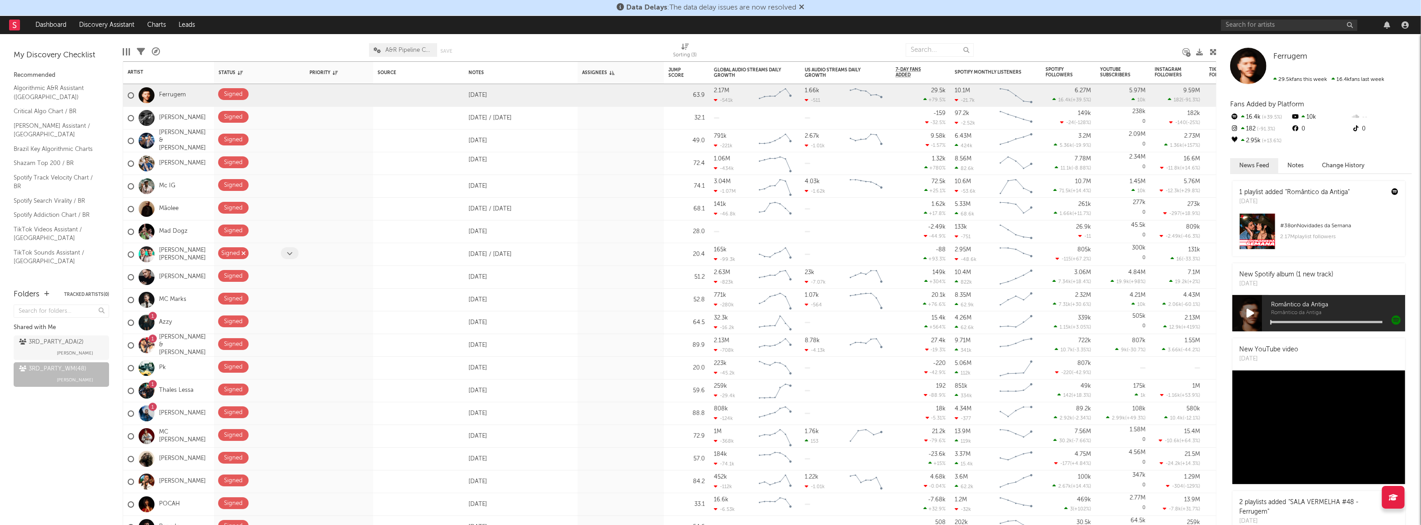
click at [243, 253] on icon "button" at bounding box center [243, 253] width 5 height 6
click at [243, 206] on icon "button" at bounding box center [243, 208] width 5 height 6
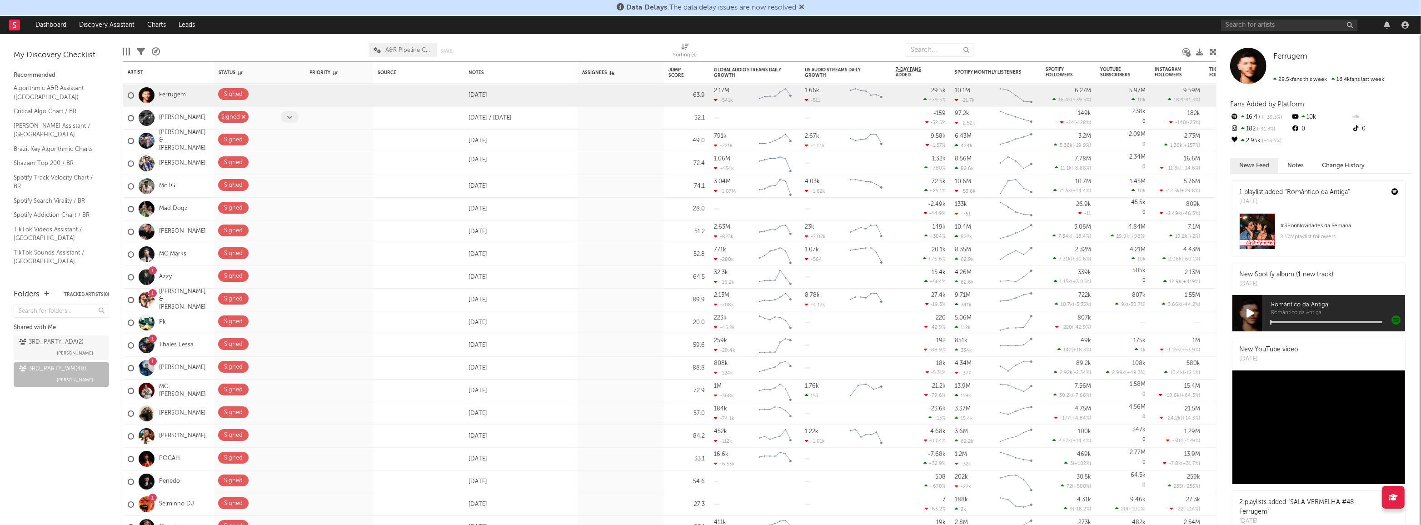
click at [244, 116] on icon "button" at bounding box center [243, 117] width 5 height 6
